Goal: Information Seeking & Learning: Learn about a topic

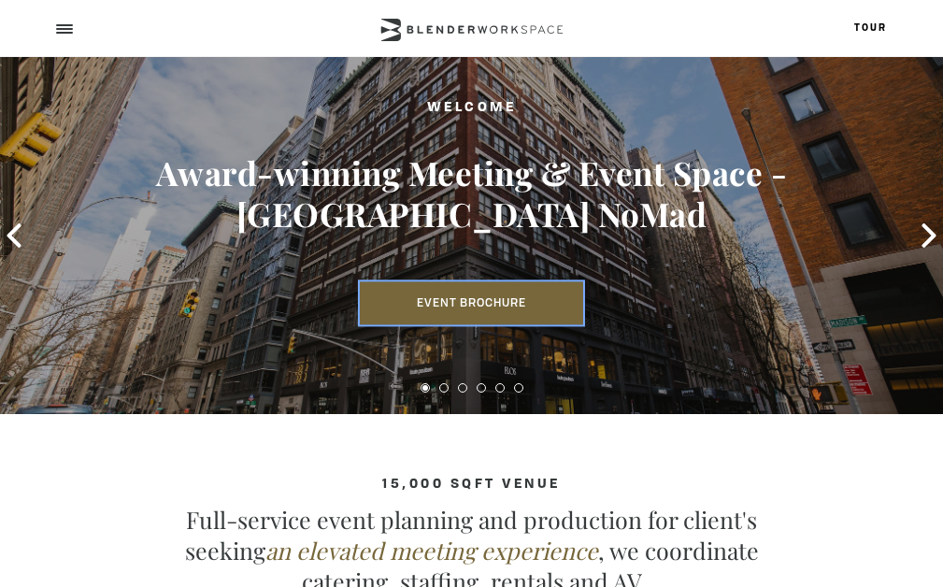
click at [467, 295] on link "Event Brochure" at bounding box center [471, 303] width 223 height 43
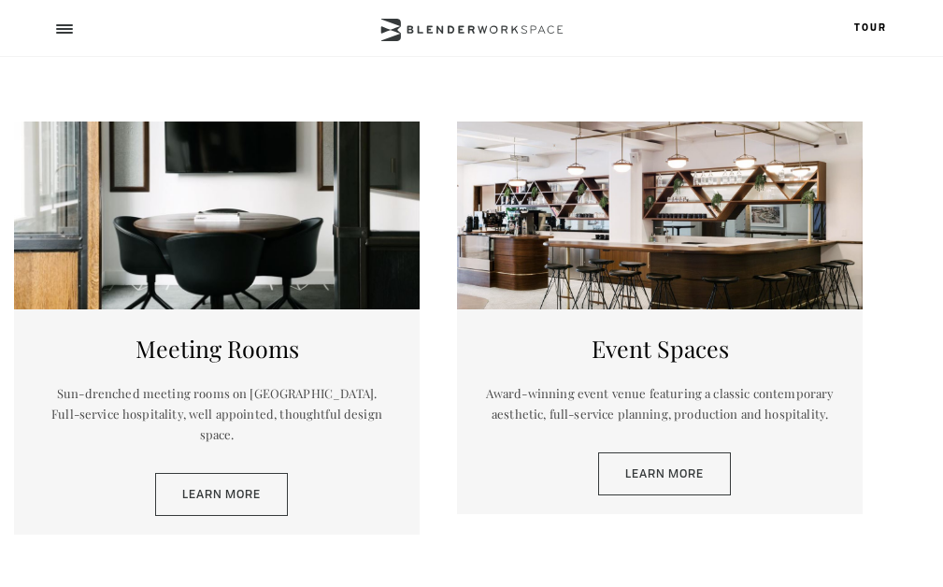
scroll to position [568, 0]
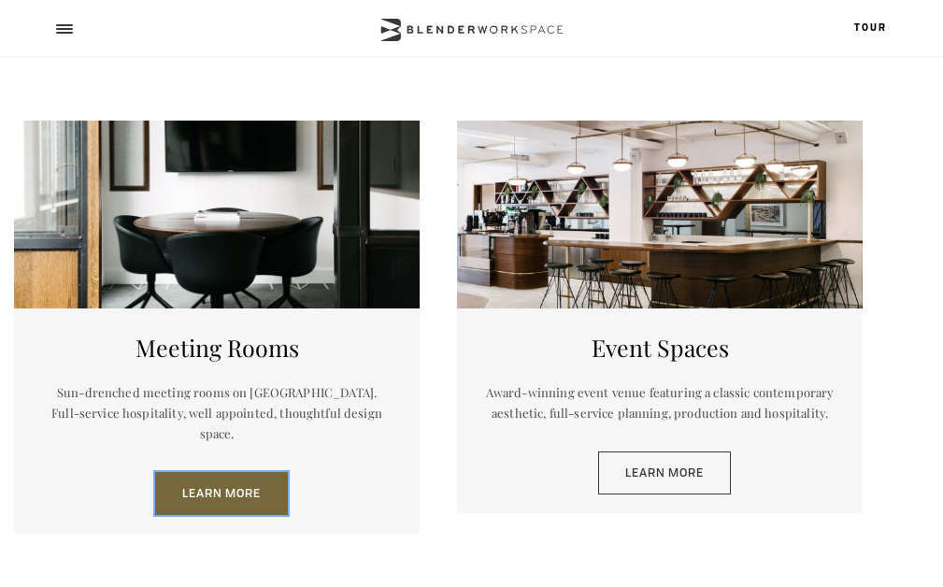
click at [238, 483] on link "Learn More" at bounding box center [221, 493] width 133 height 43
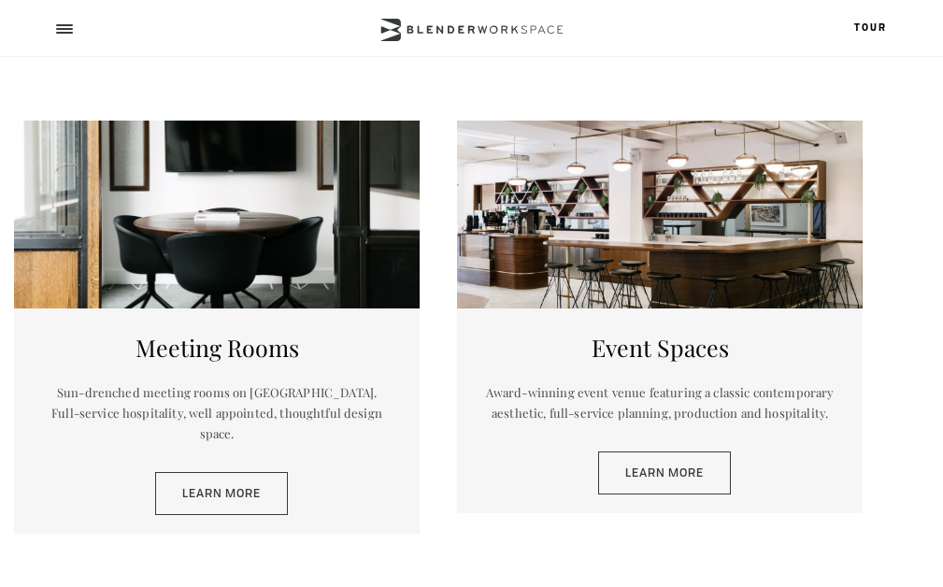
click at [657, 348] on h5 "Event Spaces" at bounding box center [660, 347] width 350 height 31
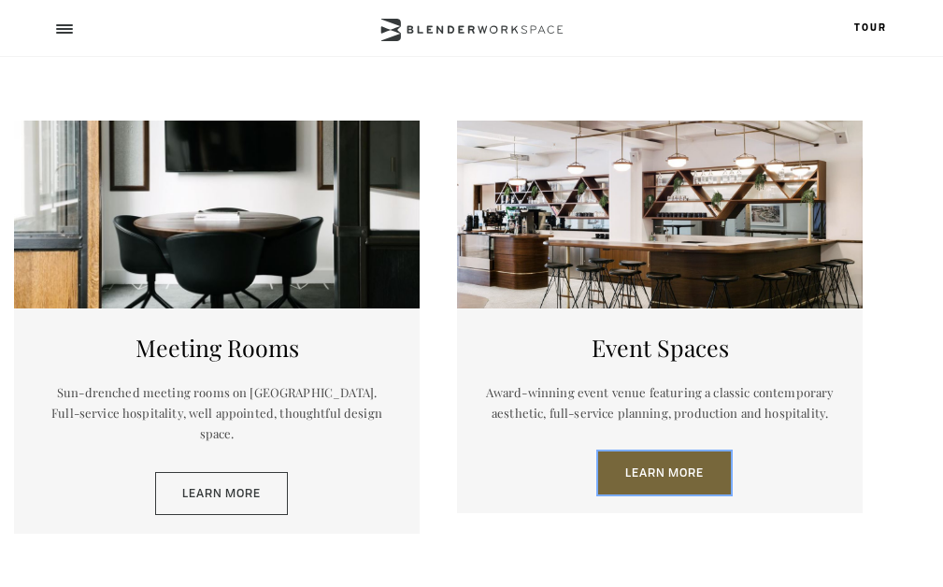
click at [668, 484] on link "Learn More" at bounding box center [664, 473] width 133 height 43
